Goal: Check status: Verify the current state of an ongoing process or item

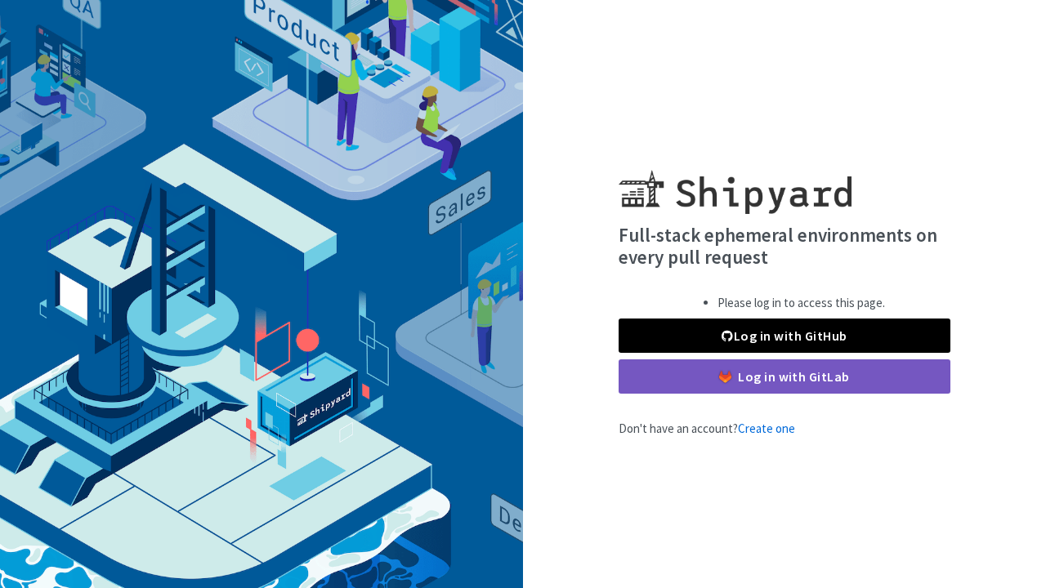
click at [757, 335] on link "Log in with GitHub" at bounding box center [784, 336] width 332 height 34
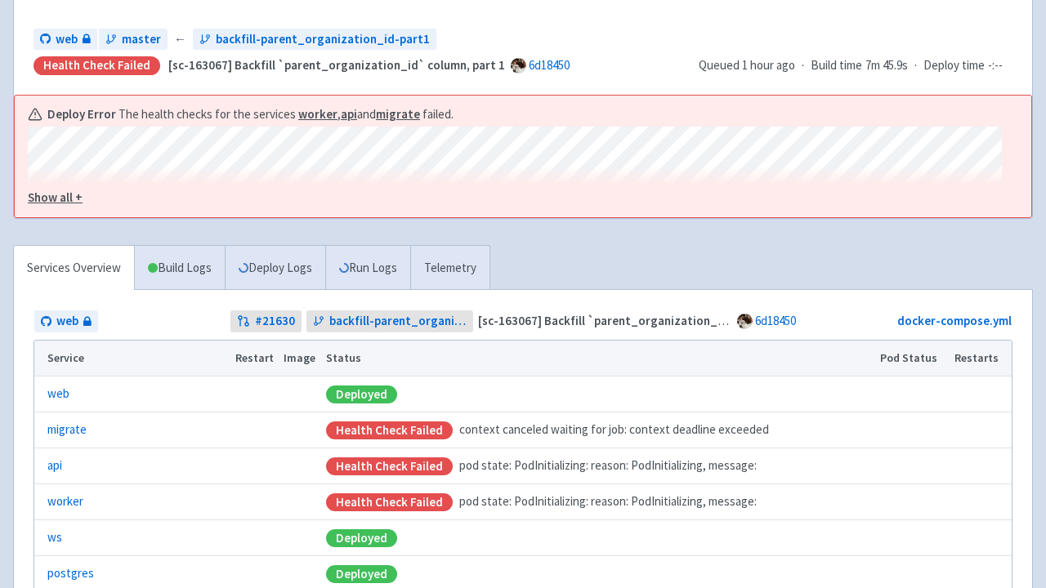
scroll to position [190, 0]
click at [372, 263] on link "Run Logs" at bounding box center [367, 267] width 85 height 45
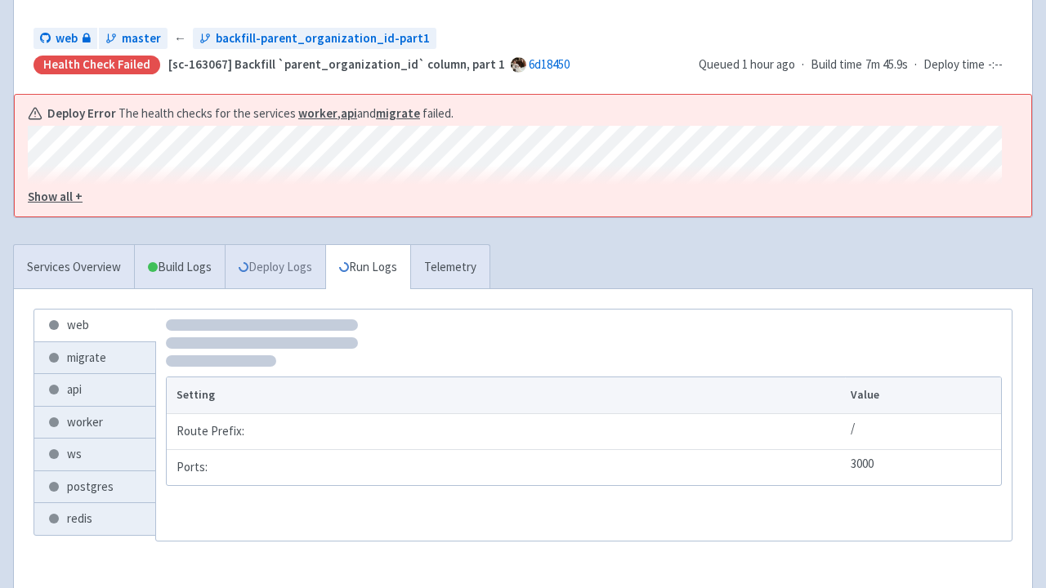
click at [294, 262] on link "Deploy Logs" at bounding box center [275, 267] width 100 height 45
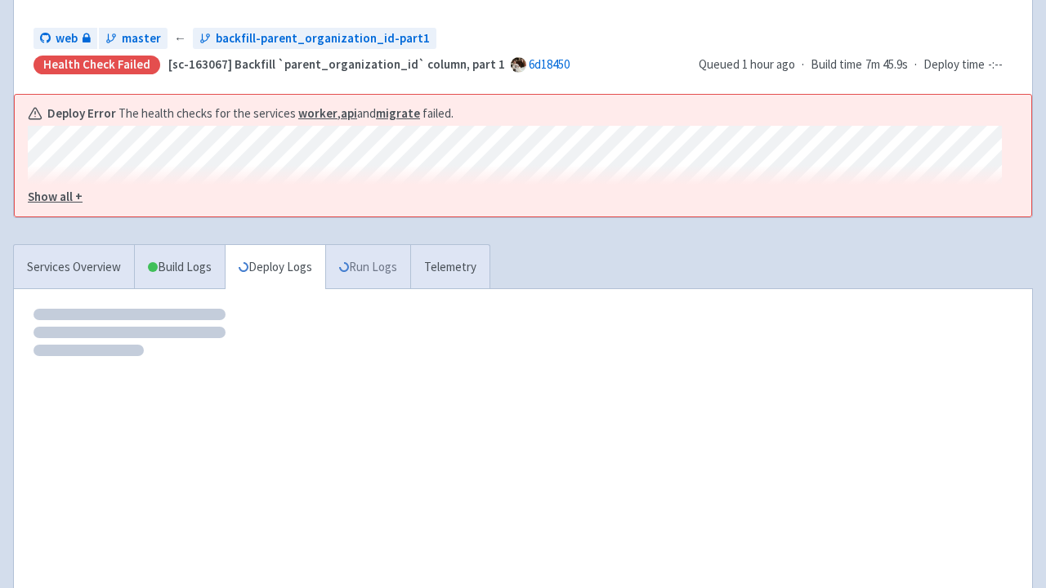
click at [381, 267] on link "Run Logs" at bounding box center [367, 267] width 85 height 45
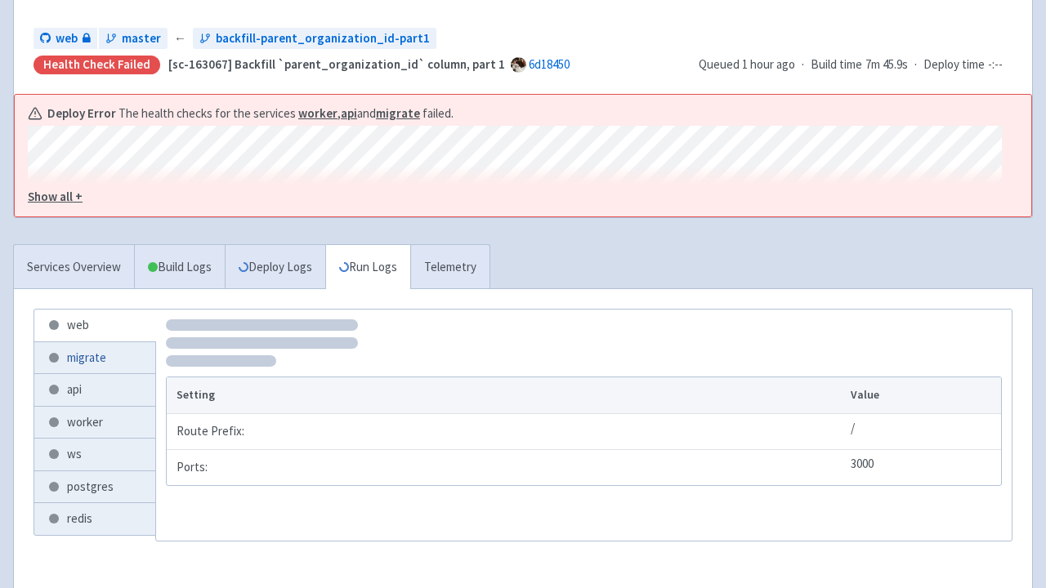
click at [110, 347] on link "migrate" at bounding box center [94, 358] width 121 height 32
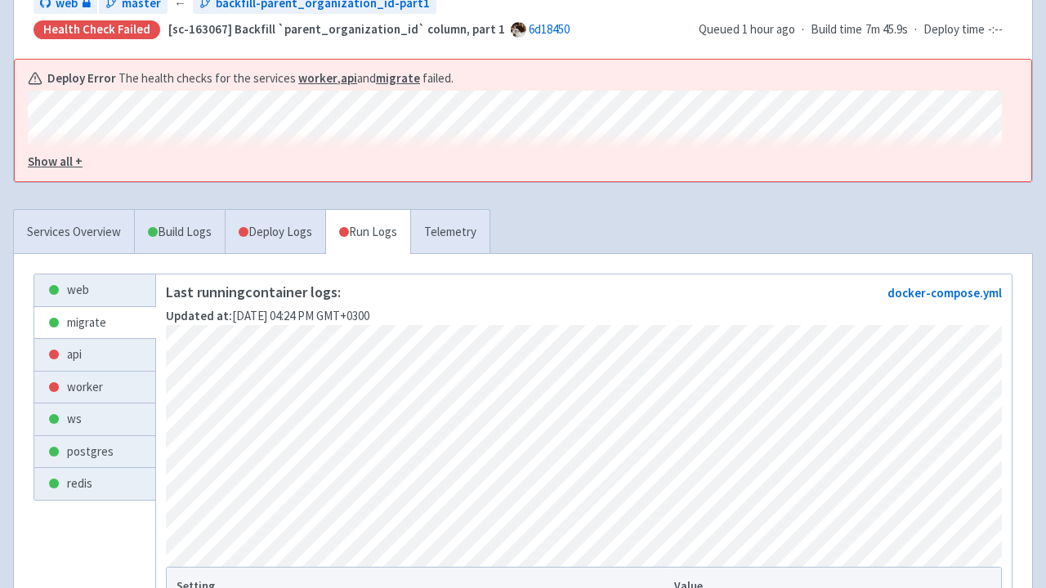
scroll to position [221, 0]
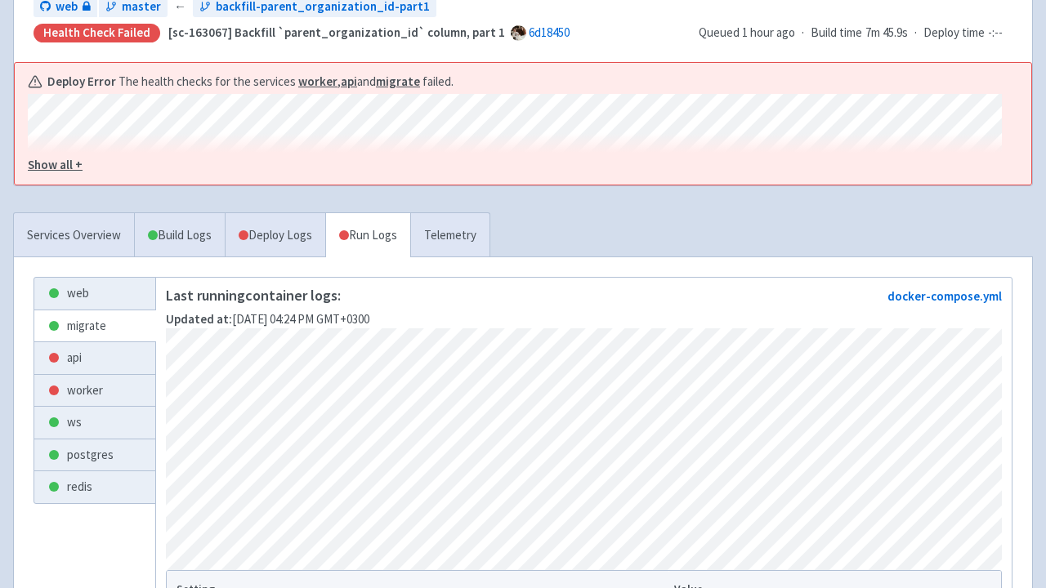
click at [56, 158] on u "Show all +" at bounding box center [55, 165] width 55 height 16
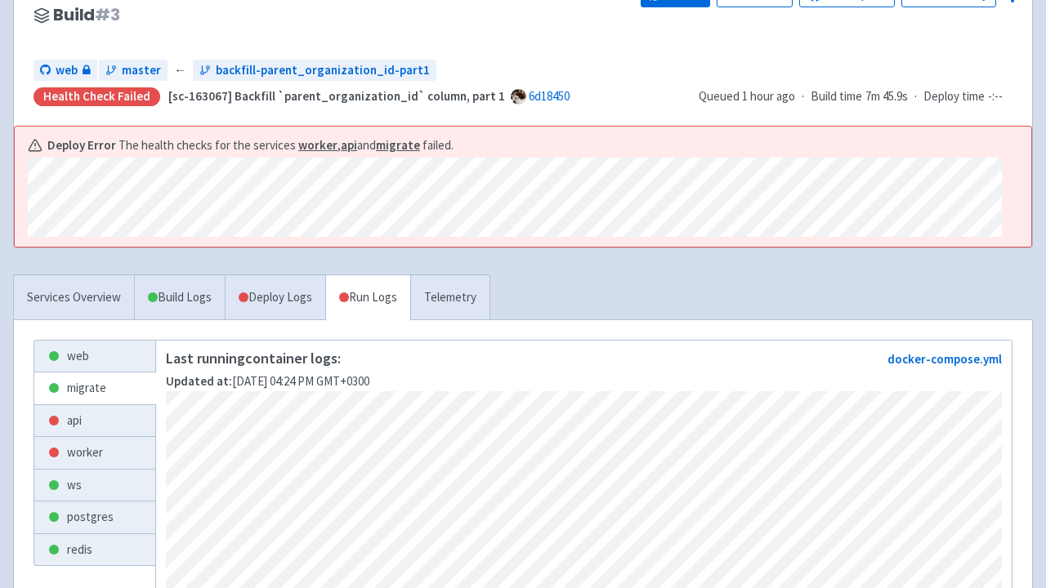
scroll to position [155, 0]
